Goal: Communication & Community: Ask a question

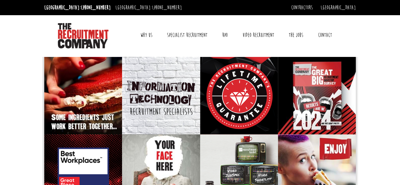
click at [149, 35] on link "Why Us" at bounding box center [145, 35] width 21 height 16
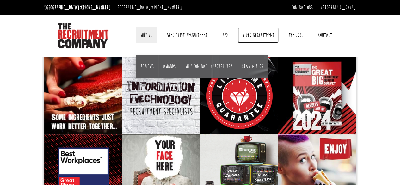
click at [255, 33] on link "Video Recruitment" at bounding box center [257, 35] width 41 height 16
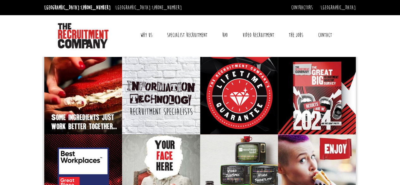
click at [328, 32] on link "Contact" at bounding box center [324, 35] width 23 height 16
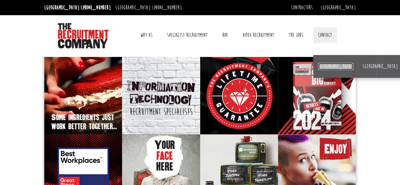
click at [319, 63] on link "[GEOGRAPHIC_DATA]" at bounding box center [335, 66] width 35 height 7
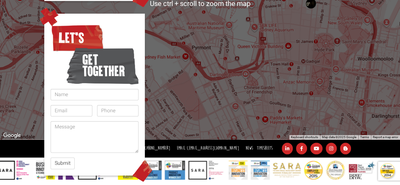
scroll to position [194, 0]
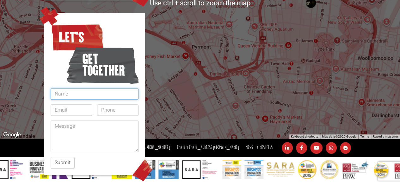
click at [70, 88] on input "text" at bounding box center [95, 93] width 88 height 11
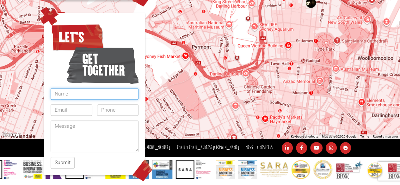
type input "SAKSHI VERMA"
type input "mesakshi349@gmail.com"
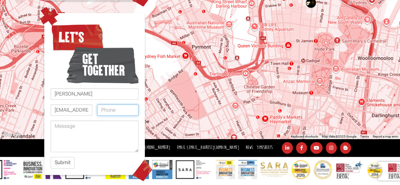
type input "0468330534"
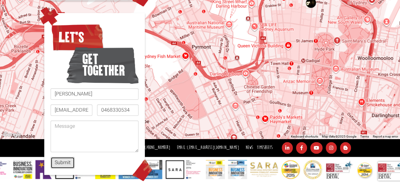
click at [61, 157] on button "Submit" at bounding box center [63, 163] width 24 height 12
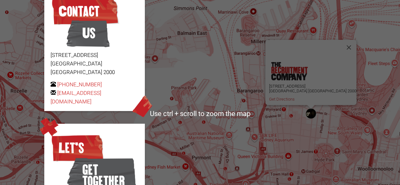
scroll to position [68, 0]
